Goal: Book appointment/travel/reservation

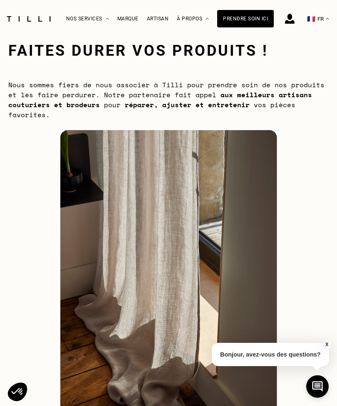
scroll to position [19, 0]
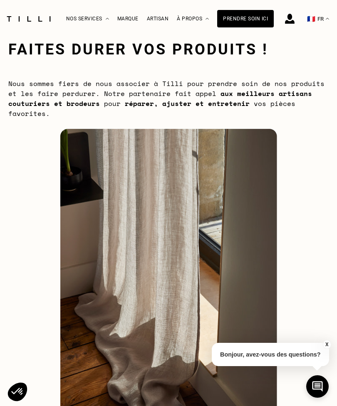
click at [156, 16] on div "Artisan" at bounding box center [158, 19] width 22 height 6
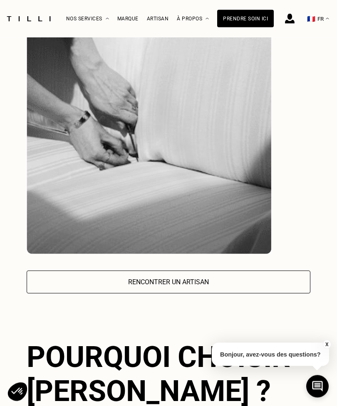
scroll to position [1505, 0]
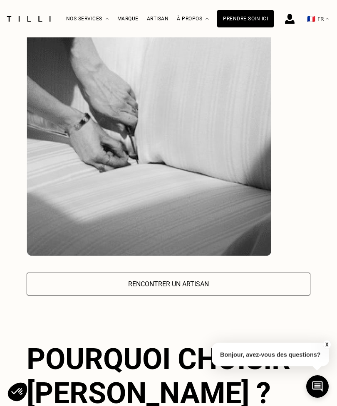
click at [124, 17] on div "Marque" at bounding box center [127, 19] width 21 height 6
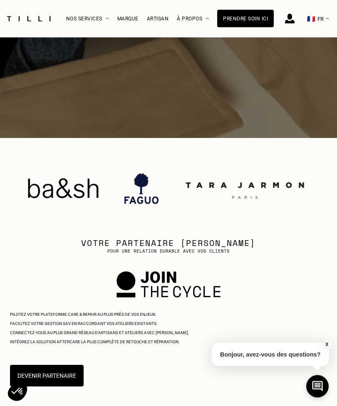
scroll to position [234, 0]
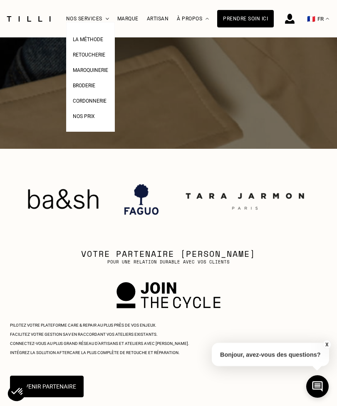
click at [83, 54] on span "Retoucherie" at bounding box center [89, 55] width 32 height 6
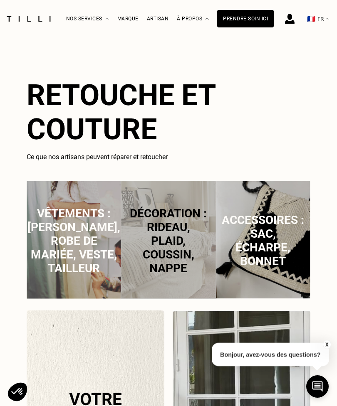
click at [183, 245] on span "Décoration : rideau, plaid, coussin, nappe" at bounding box center [168, 241] width 77 height 69
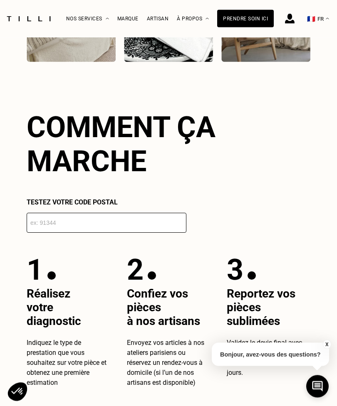
scroll to position [1151, 0]
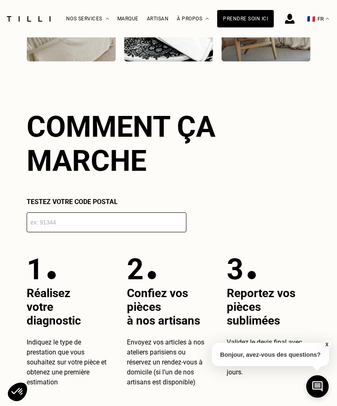
click at [40, 227] on input "number" at bounding box center [107, 222] width 160 height 20
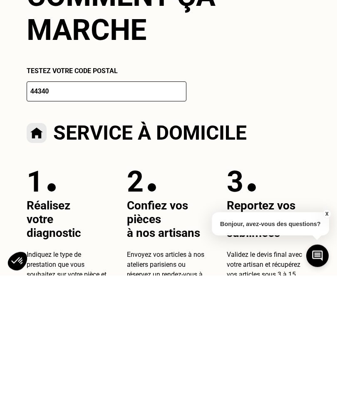
click at [324, 227] on div "La Méthode Retoucherie Maroquinerie Broderie Cordonnerie Nos prix Nos services …" at bounding box center [168, 308] width 337 height 2874
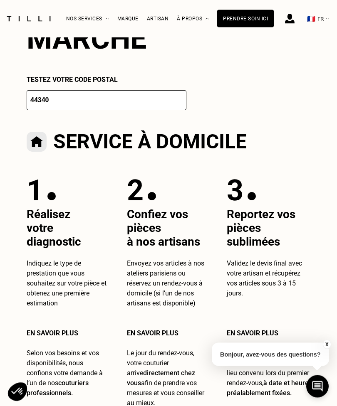
click at [74, 110] on input "44340" at bounding box center [107, 101] width 160 height 20
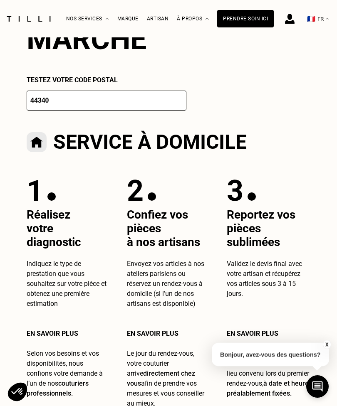
click at [43, 208] on p "1" at bounding box center [35, 191] width 17 height 34
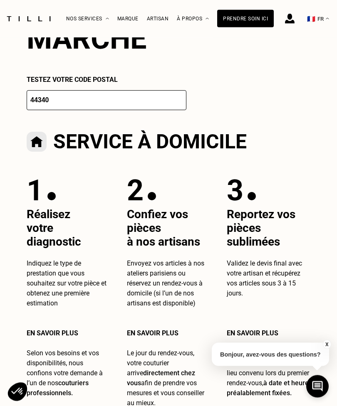
click at [29, 217] on span "Réalisez" at bounding box center [49, 215] width 44 height 14
click at [335, 341] on div "La Méthode Retoucherie Maroquinerie Broderie Cordonnerie Nos prix Nos services …" at bounding box center [168, 186] width 337 height 2874
click at [46, 149] on img at bounding box center [37, 142] width 20 height 20
click at [61, 106] on input "44340" at bounding box center [107, 101] width 160 height 20
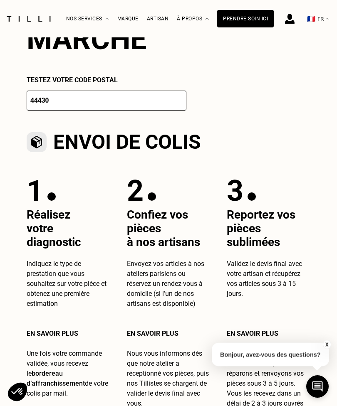
type input "44430"
click at [42, 231] on span "votre diagnostic" at bounding box center [54, 235] width 54 height 27
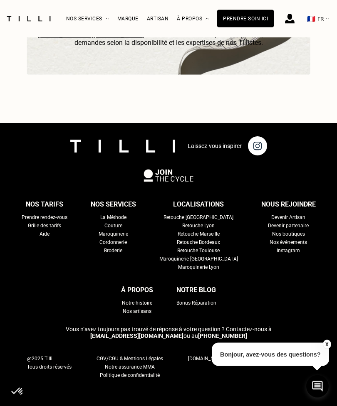
scroll to position [2480, 0]
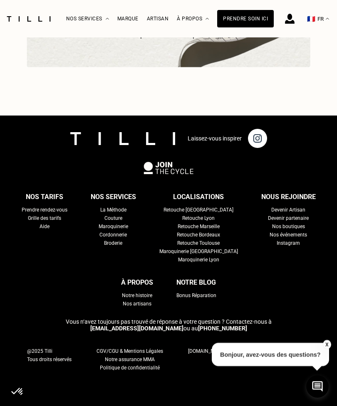
click at [34, 222] on div "Grille des tarifs" at bounding box center [44, 218] width 33 height 8
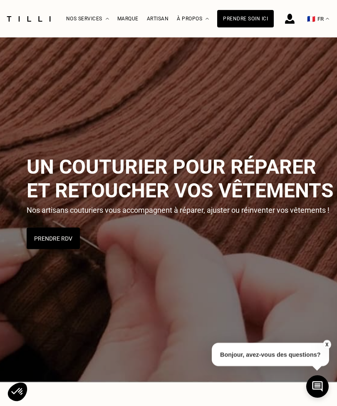
select select "FR"
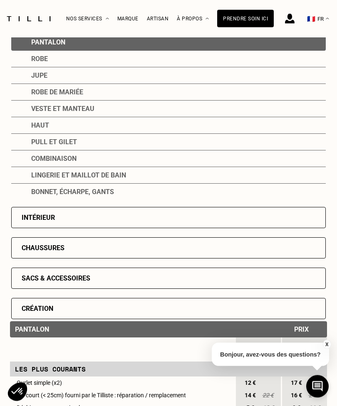
click at [24, 220] on div "Intérieur" at bounding box center [38, 218] width 33 height 8
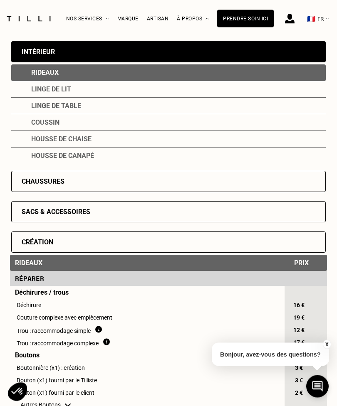
scroll to position [160, 0]
click at [39, 71] on div "Rideaux" at bounding box center [168, 72] width 314 height 17
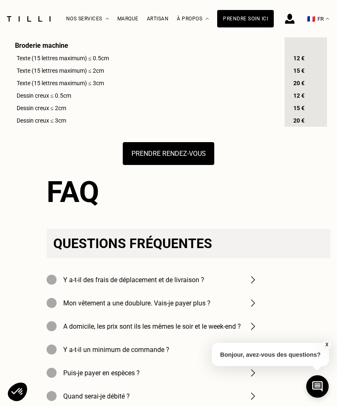
scroll to position [801, 0]
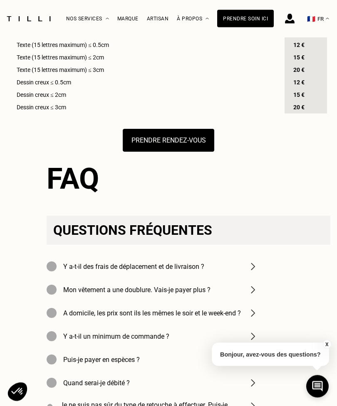
click at [143, 152] on button "Prendre rendez-vous" at bounding box center [168, 140] width 91 height 23
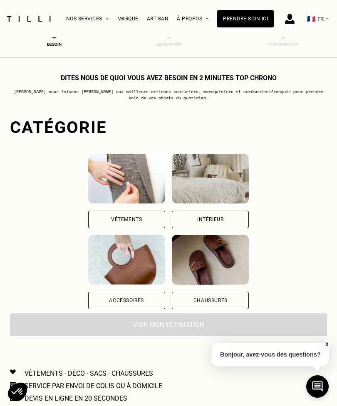
click at [249, 214] on div "Intérieur" at bounding box center [210, 219] width 77 height 17
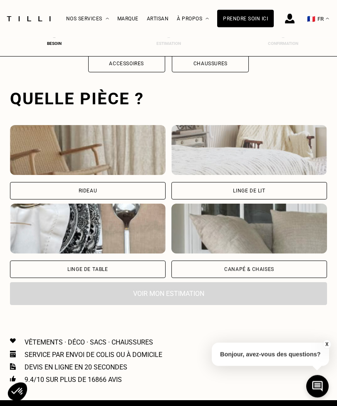
scroll to position [256, 0]
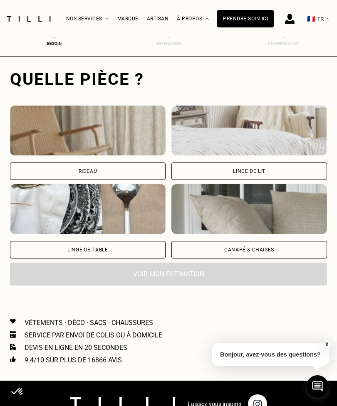
click at [56, 171] on div "Rideau" at bounding box center [87, 171] width 155 height 17
select select "FR"
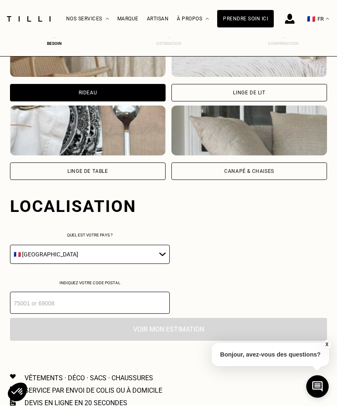
scroll to position [463, 0]
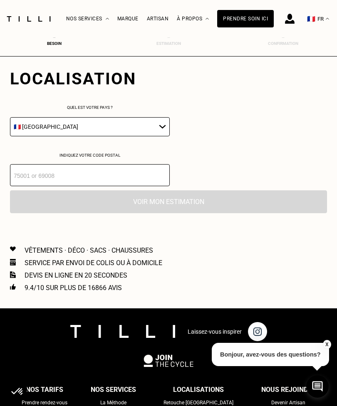
click at [22, 185] on input "number" at bounding box center [90, 175] width 160 height 22
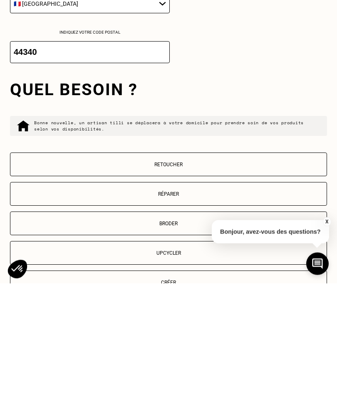
scroll to position [470, 0]
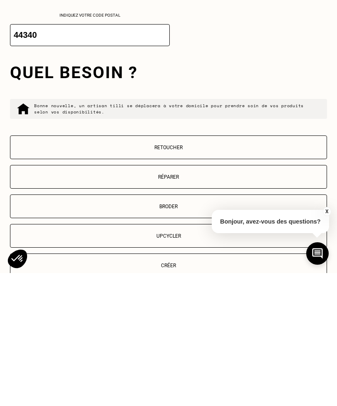
type input "44340"
click at [130, 278] on p "Retoucher" at bounding box center [169, 281] width 308 height 6
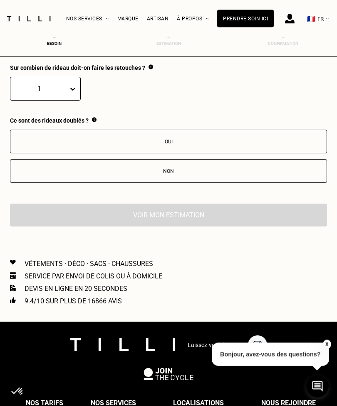
scroll to position [851, 0]
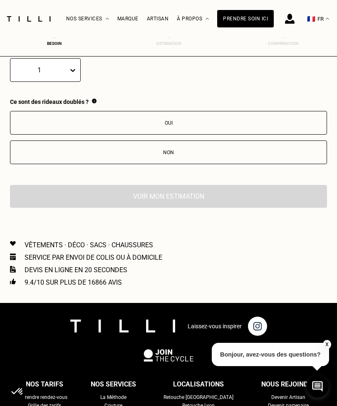
click at [122, 155] on div "Non" at bounding box center [169, 153] width 308 height 6
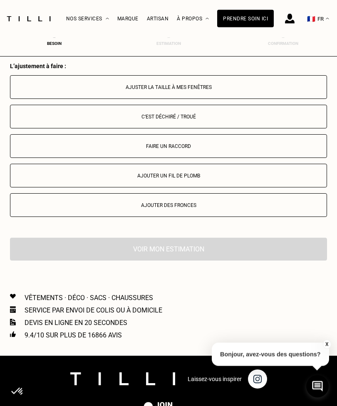
scroll to position [987, 0]
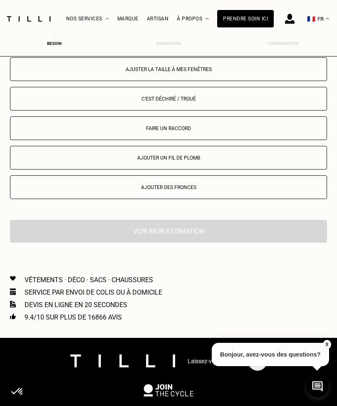
click at [129, 72] on div "Ajuster la taille à mes fenêtres" at bounding box center [169, 70] width 308 height 6
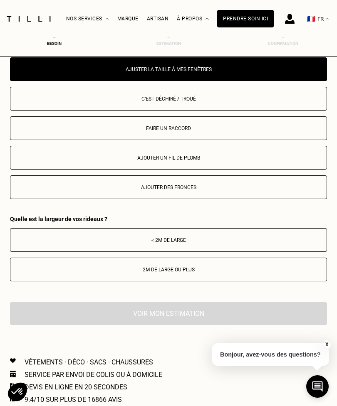
click at [123, 170] on button "Ajouter un fil de plomb" at bounding box center [168, 158] width 317 height 24
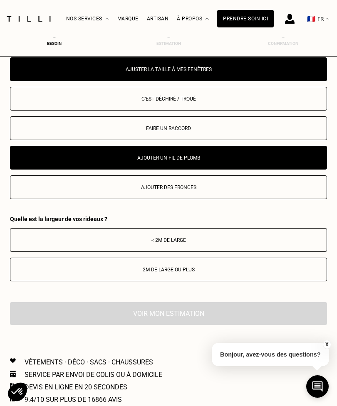
click at [142, 273] on div "2m de large ou plus" at bounding box center [169, 270] width 308 height 6
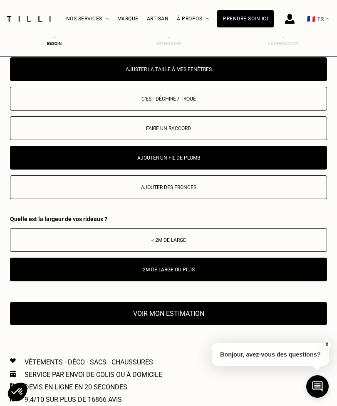
click at [122, 320] on button "Voir mon estimation" at bounding box center [168, 313] width 317 height 23
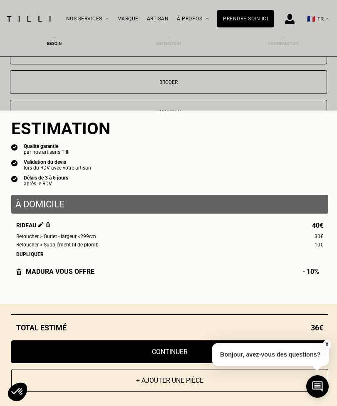
scroll to position [709, 0]
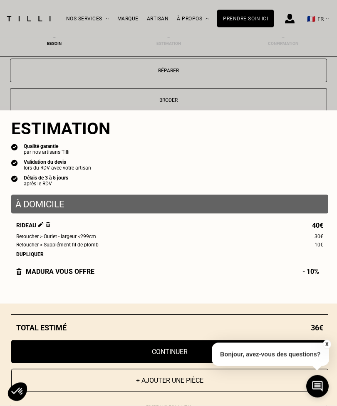
click at [186, 352] on button "Continuer" at bounding box center [169, 351] width 317 height 23
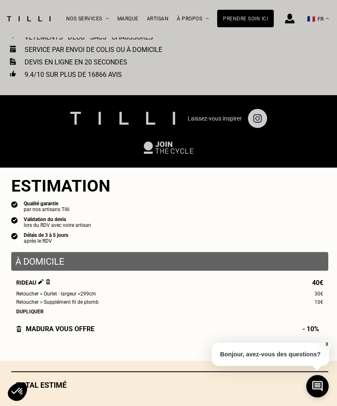
scroll to position [330, 0]
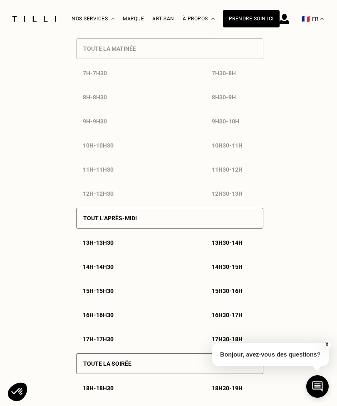
select select "FR"
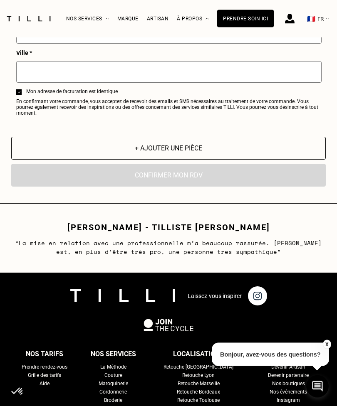
scroll to position [1225, 0]
